Goal: Task Accomplishment & Management: Manage account settings

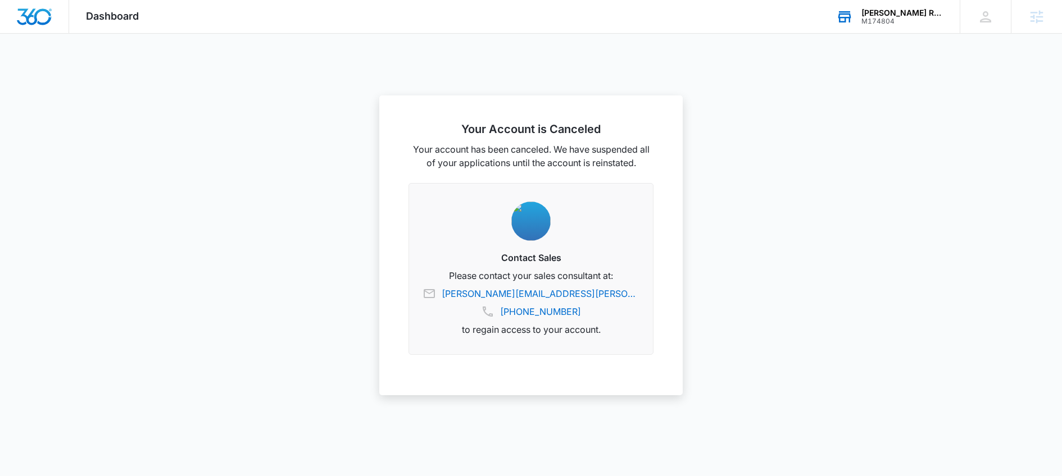
click at [881, 24] on div "M174804" at bounding box center [902, 21] width 82 height 8
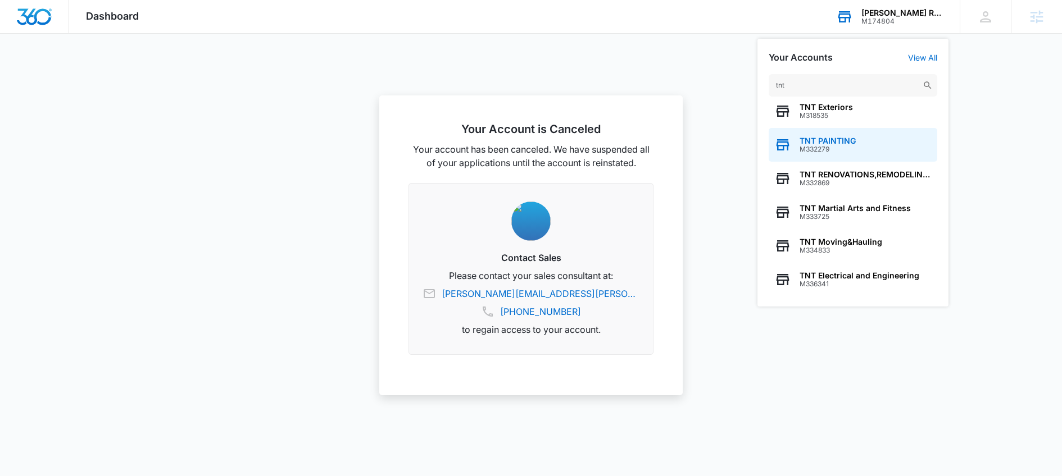
scroll to position [144, 0]
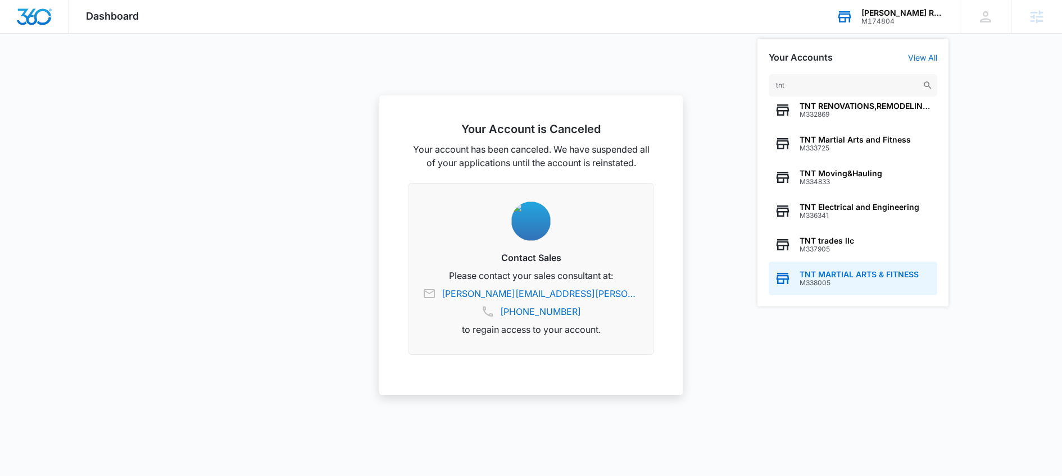
type input "tnt"
click at [877, 275] on span "TNT MARTIAL ARTS & FITNESS" at bounding box center [858, 274] width 119 height 9
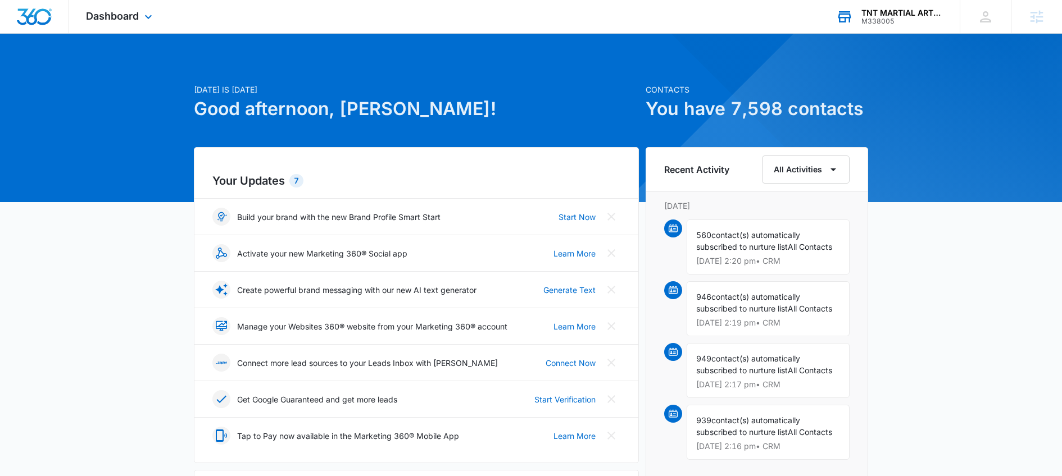
click at [124, 24] on div "Dashboard Apps Reputation Forms CRM Email Social Payments POS Content Ads Intel…" at bounding box center [120, 16] width 103 height 33
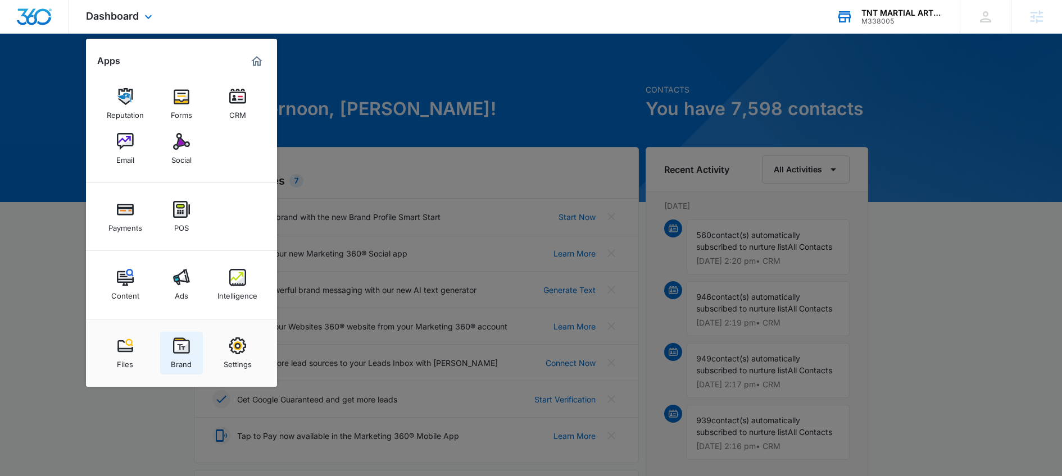
click at [179, 362] on div "Brand" at bounding box center [181, 362] width 21 height 15
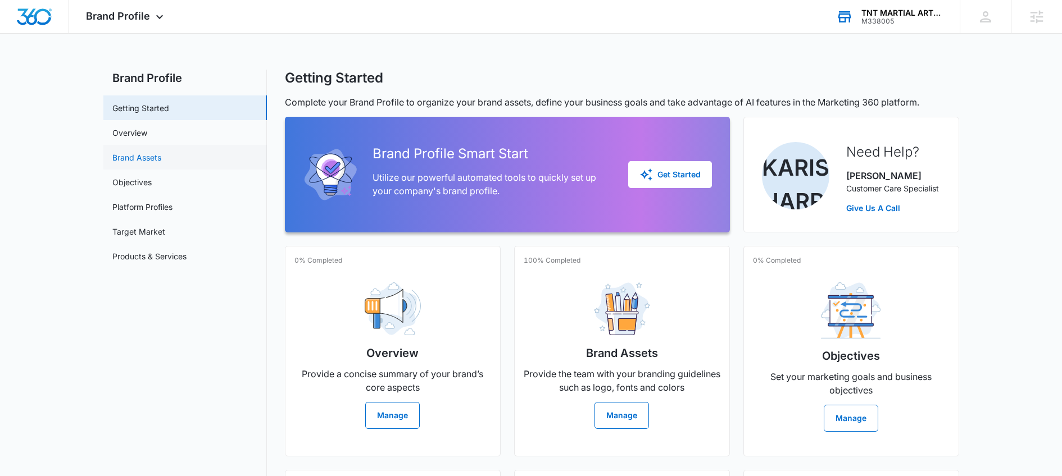
click at [143, 152] on link "Brand Assets" at bounding box center [136, 158] width 49 height 12
